Goal: Browse casually

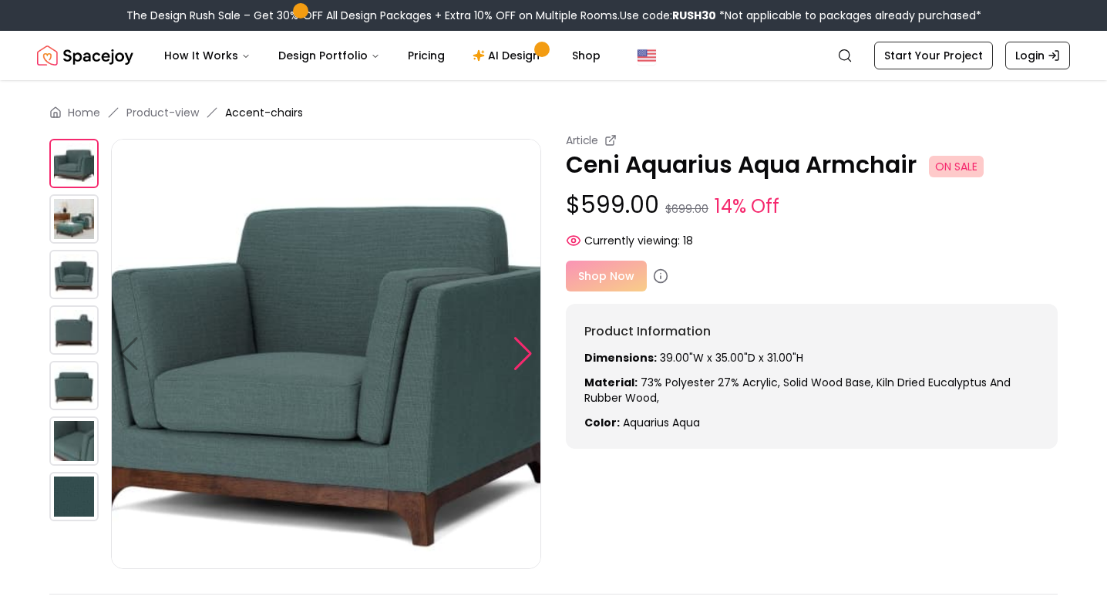
click at [530, 342] on div at bounding box center [523, 354] width 21 height 34
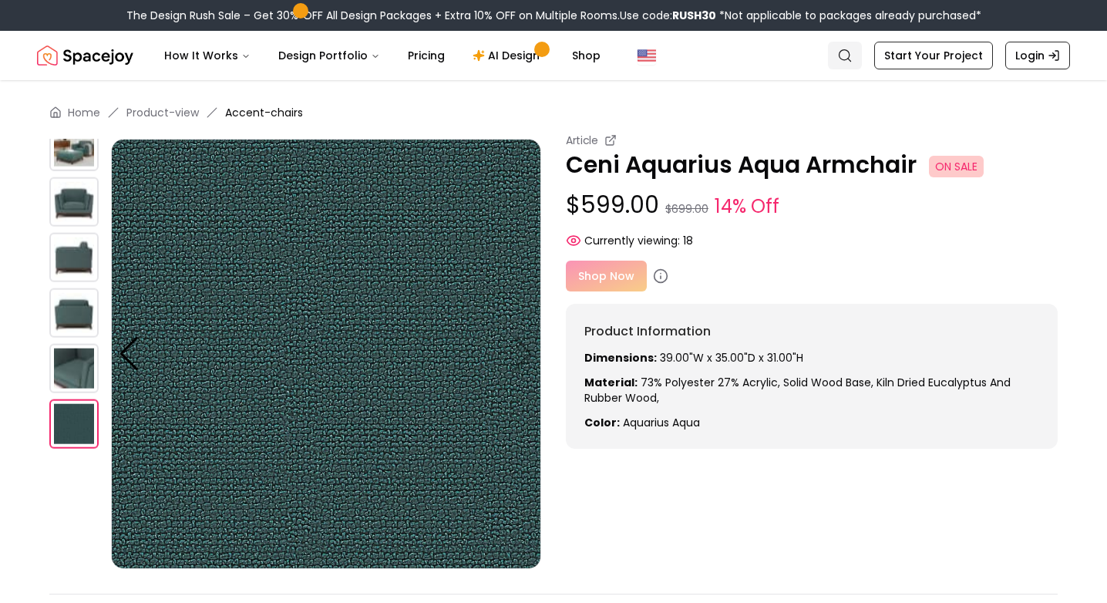
click at [862, 59] on link "Search" at bounding box center [845, 56] width 34 height 28
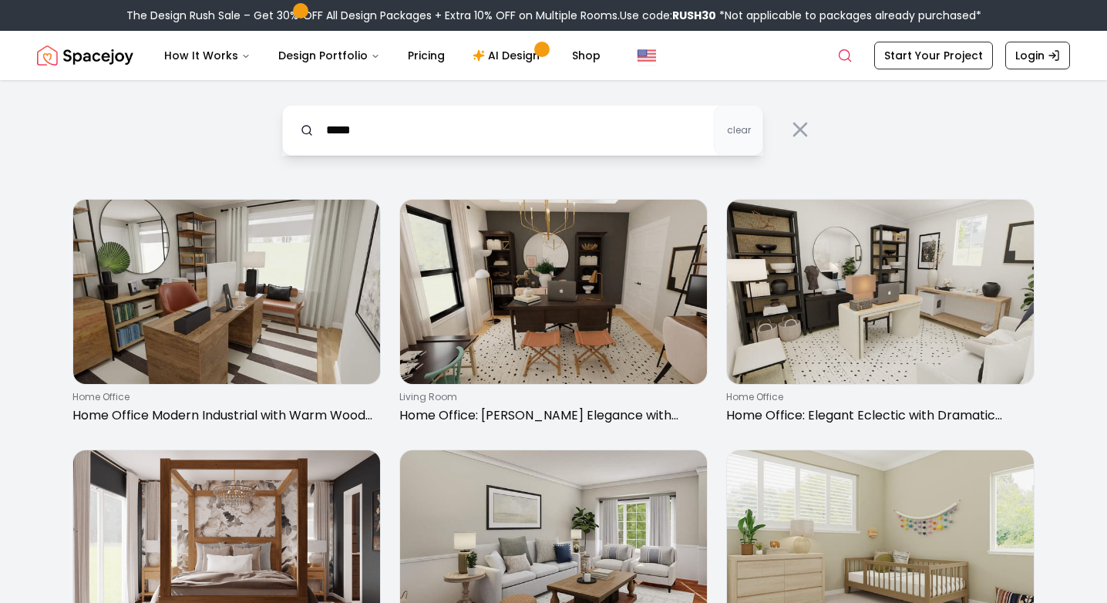
type input "****"
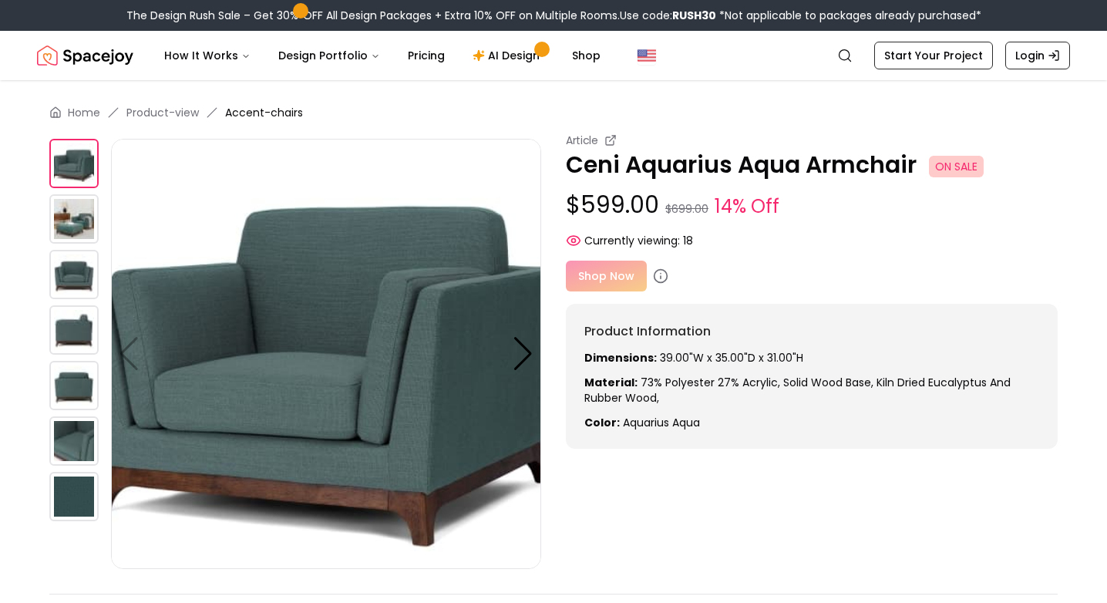
scroll to position [13, 0]
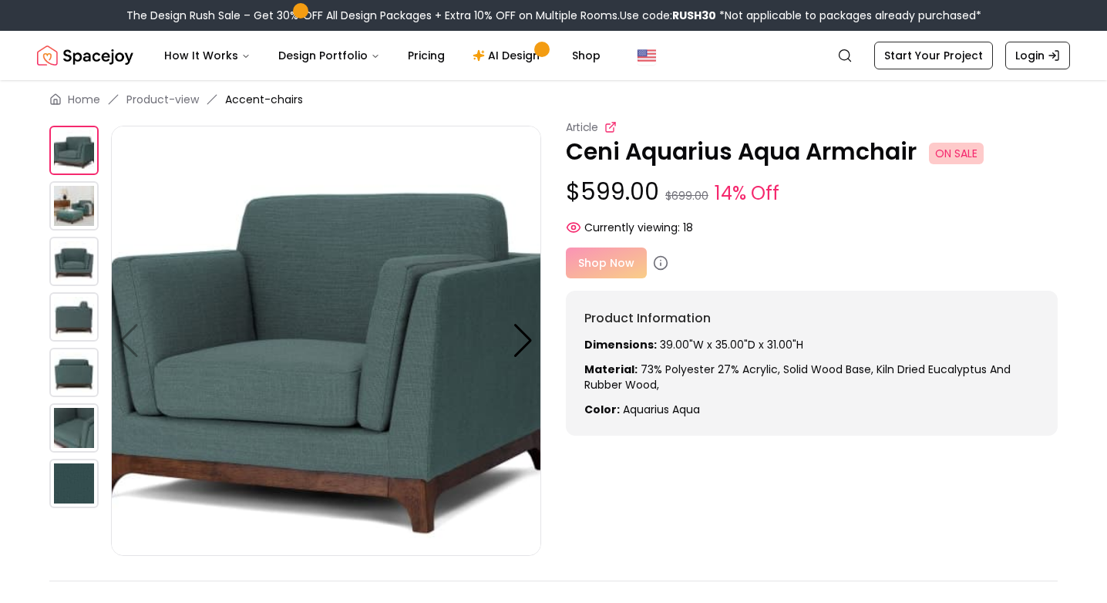
click at [611, 125] on icon at bounding box center [611, 125] width 5 height 5
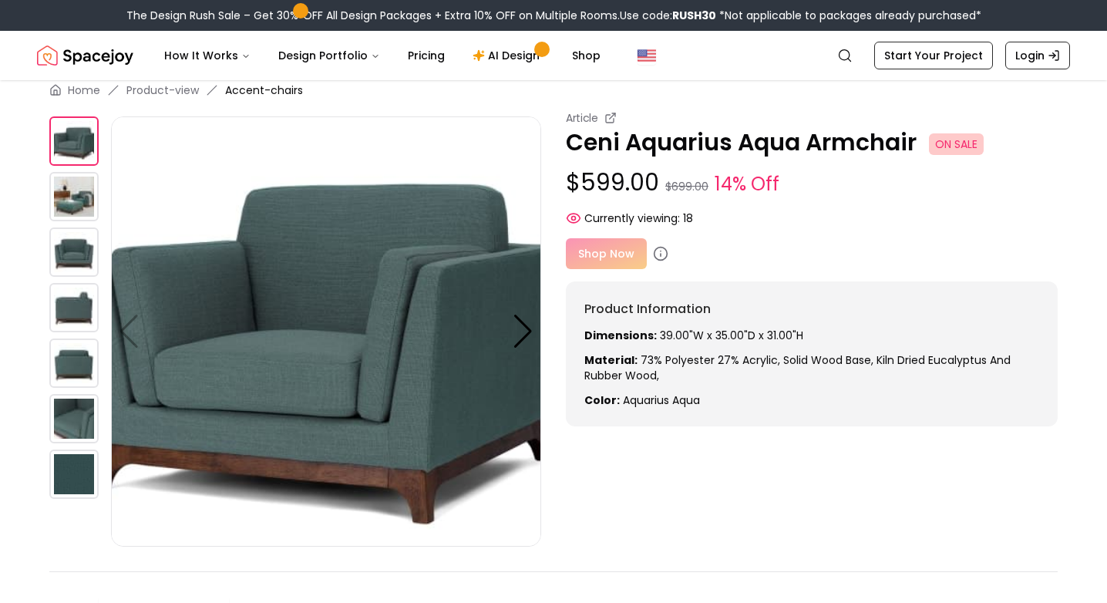
scroll to position [0, 0]
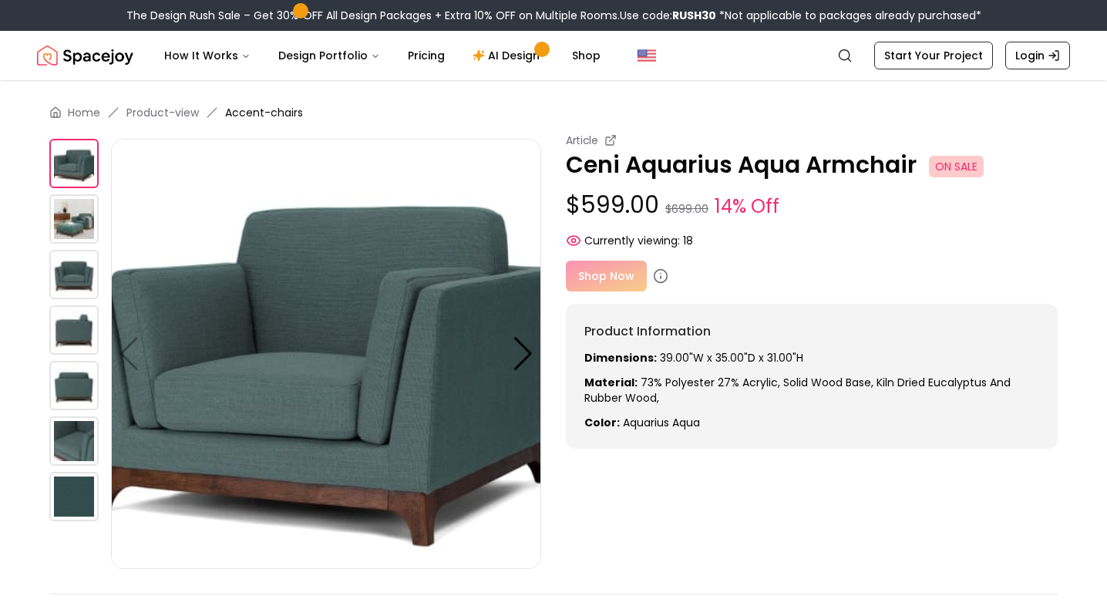
click at [68, 216] on img at bounding box center [73, 218] width 49 height 49
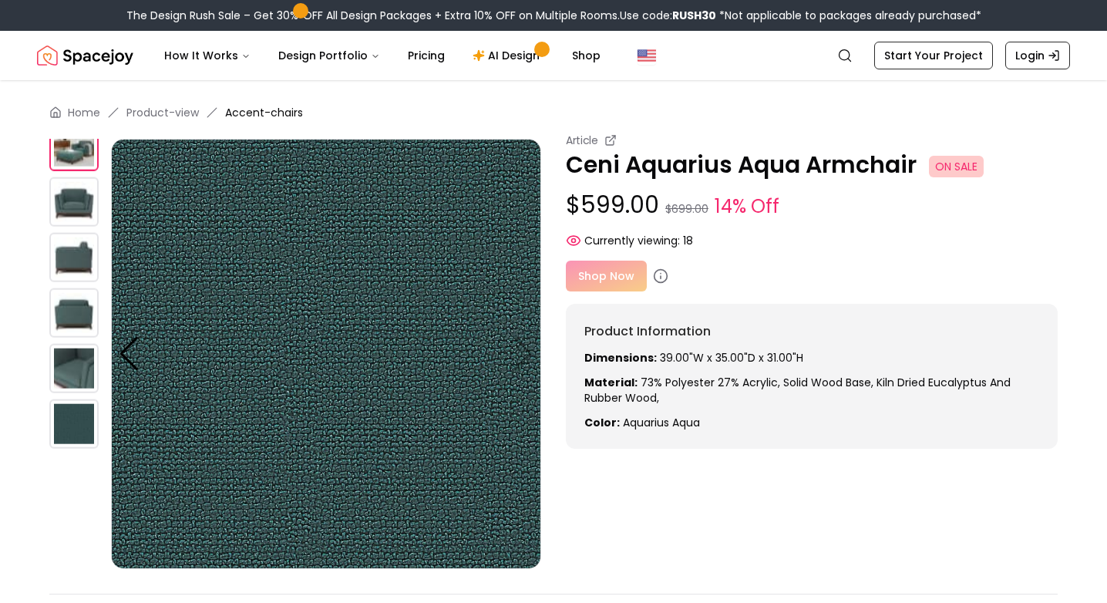
click at [69, 275] on img at bounding box center [73, 257] width 49 height 49
click at [81, 308] on img at bounding box center [73, 312] width 49 height 49
click at [80, 357] on img at bounding box center [73, 368] width 49 height 49
click at [74, 222] on img at bounding box center [73, 201] width 49 height 49
click at [64, 173] on div at bounding box center [80, 281] width 62 height 430
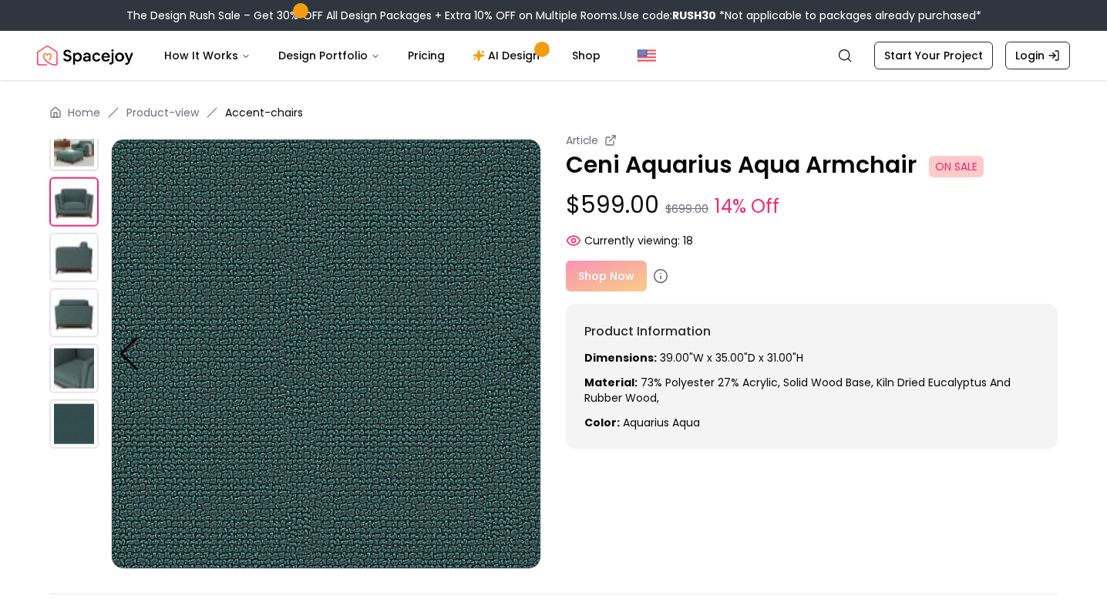
click at [61, 167] on img at bounding box center [73, 146] width 49 height 49
click at [129, 347] on div at bounding box center [129, 354] width 21 height 34
click at [66, 187] on img at bounding box center [73, 201] width 49 height 49
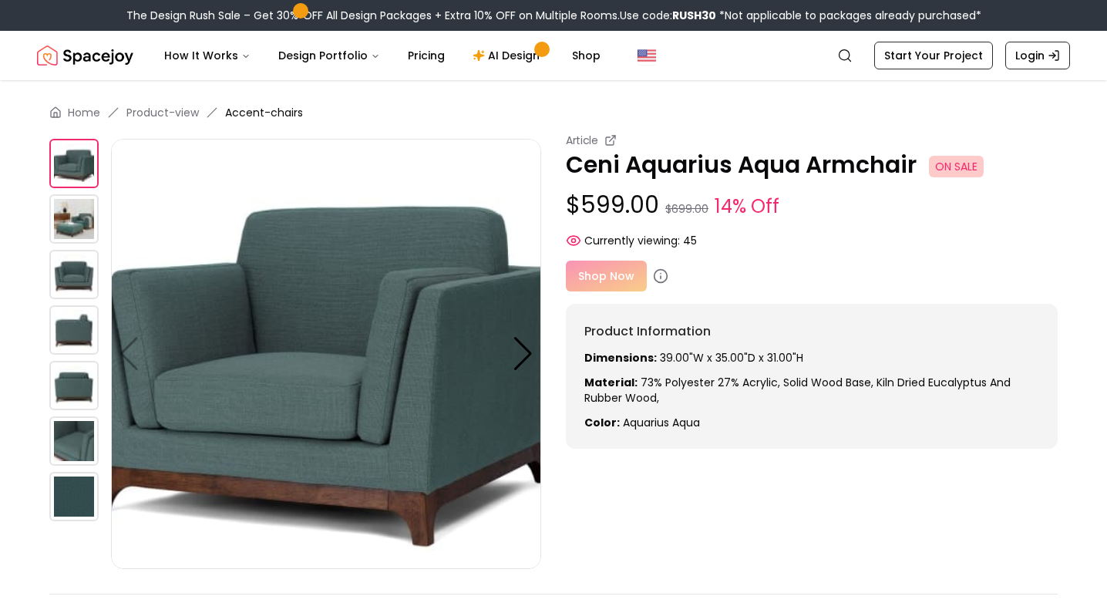
click at [69, 232] on img at bounding box center [73, 218] width 49 height 49
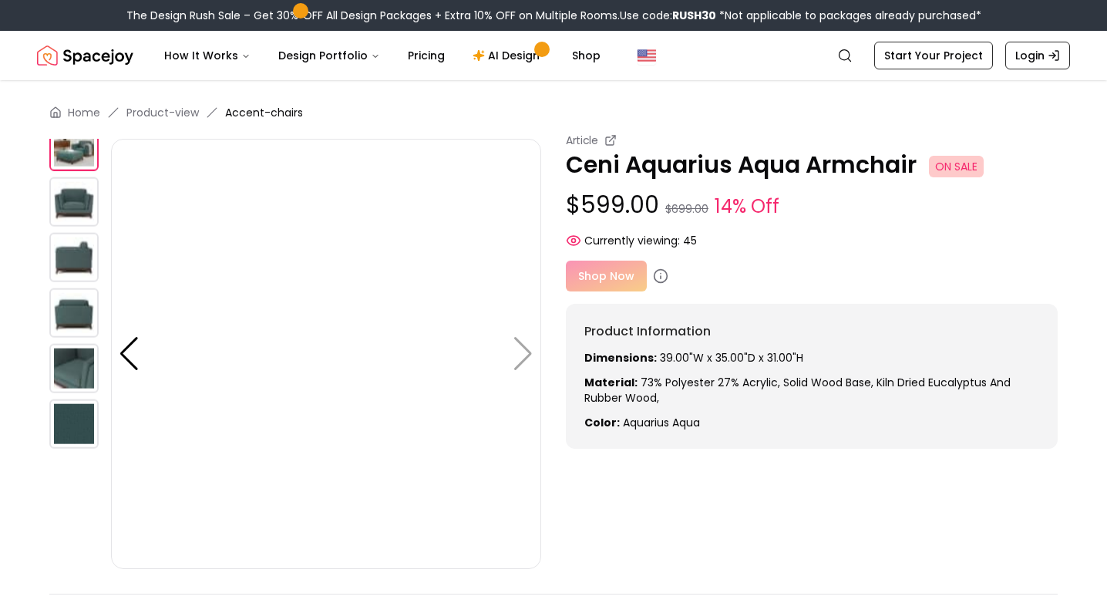
click at [69, 233] on img at bounding box center [73, 257] width 49 height 49
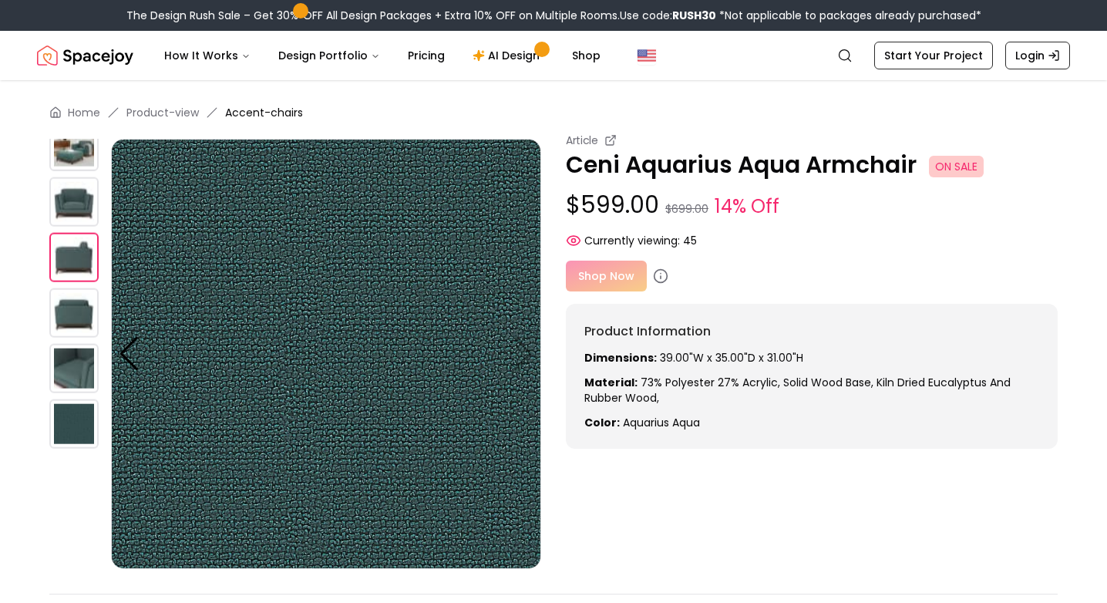
click at [66, 164] on img at bounding box center [73, 146] width 49 height 49
click at [525, 352] on img at bounding box center [326, 354] width 430 height 430
click at [116, 350] on img at bounding box center [326, 354] width 430 height 430
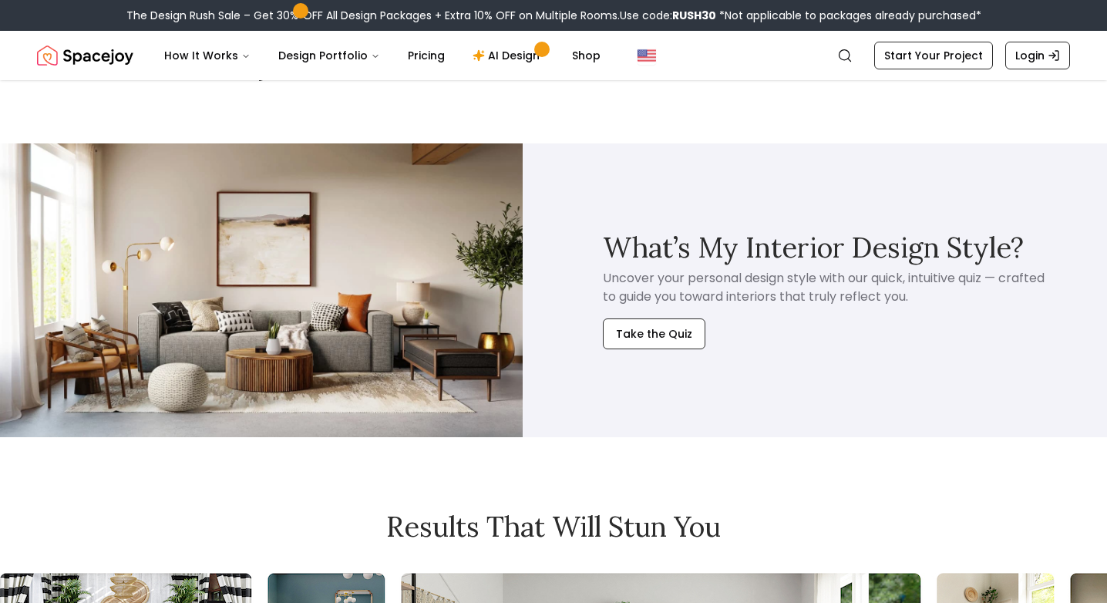
scroll to position [1411, 0]
